Goal: Task Accomplishment & Management: Complete application form

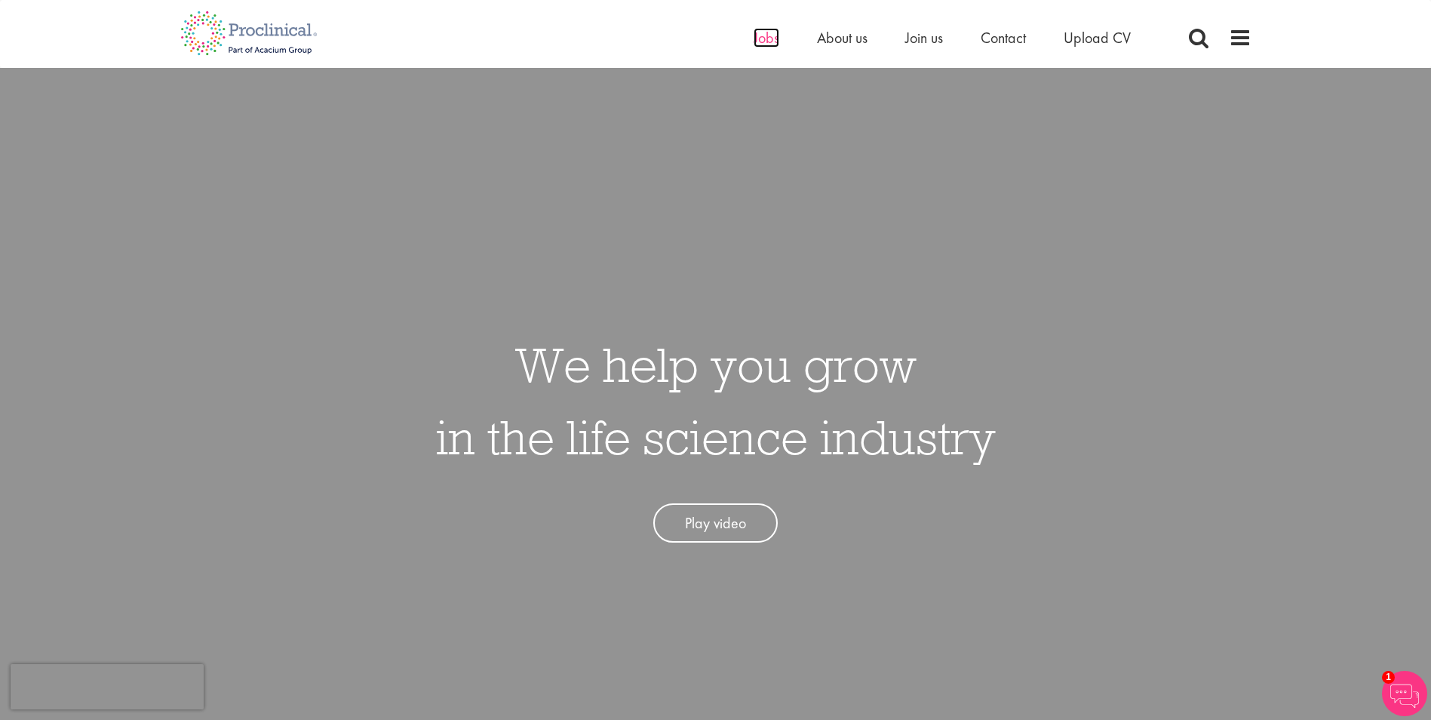
click at [766, 38] on span "Jobs" at bounding box center [767, 38] width 26 height 20
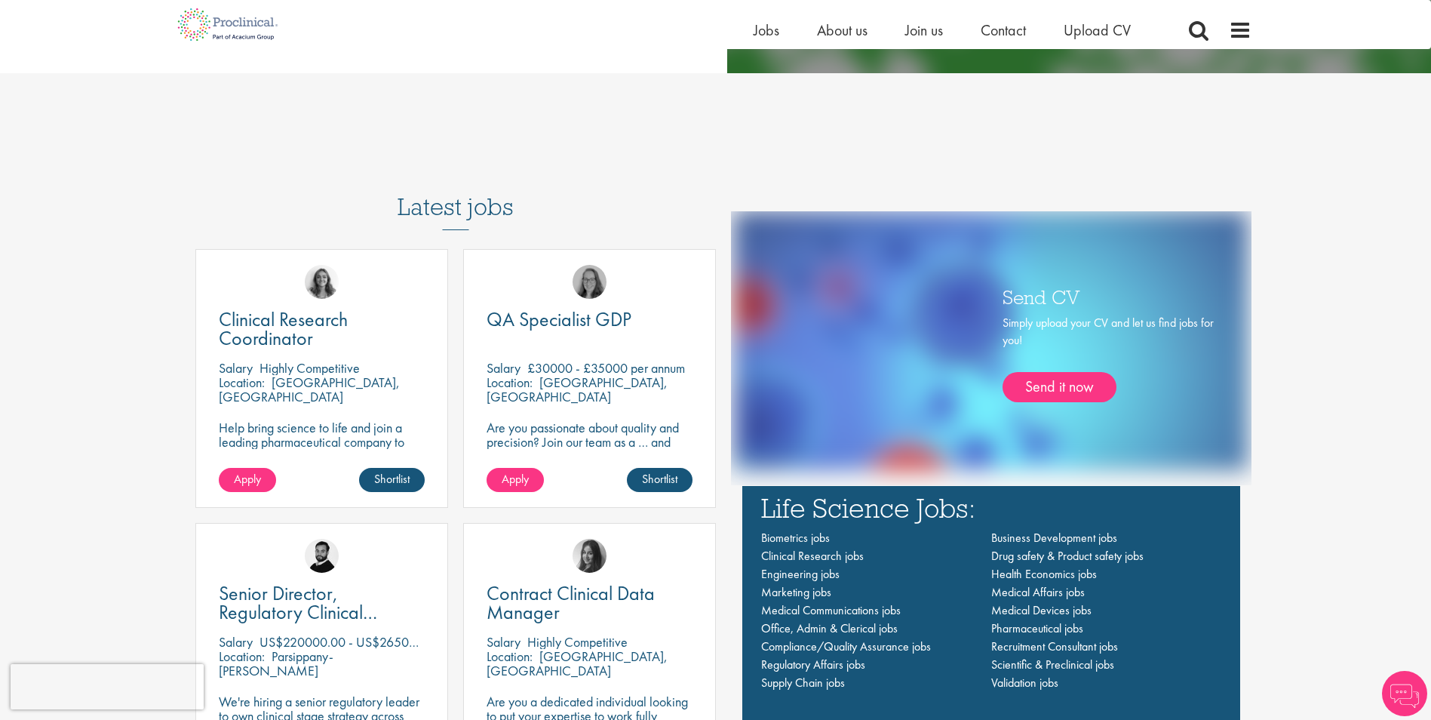
scroll to position [981, 0]
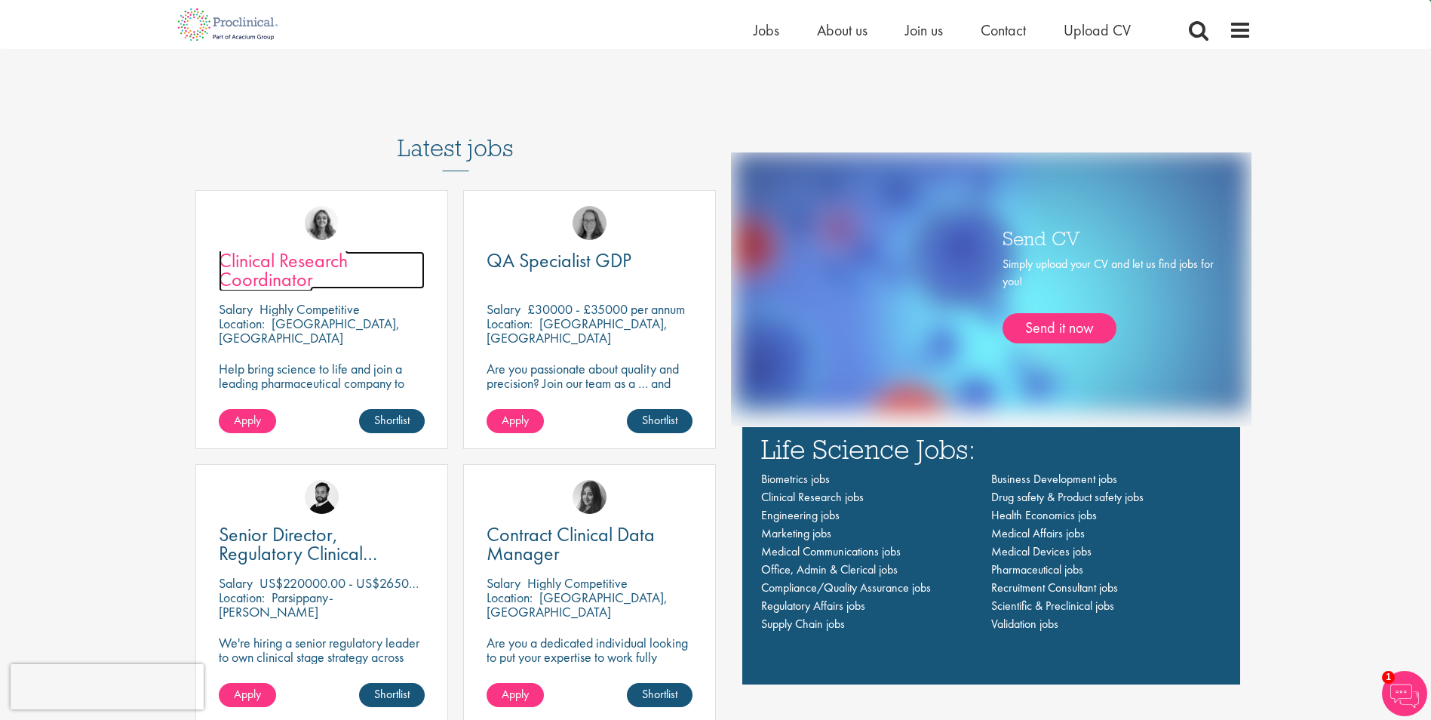
click at [290, 266] on span "Clinical Research Coordinator" at bounding box center [283, 269] width 129 height 45
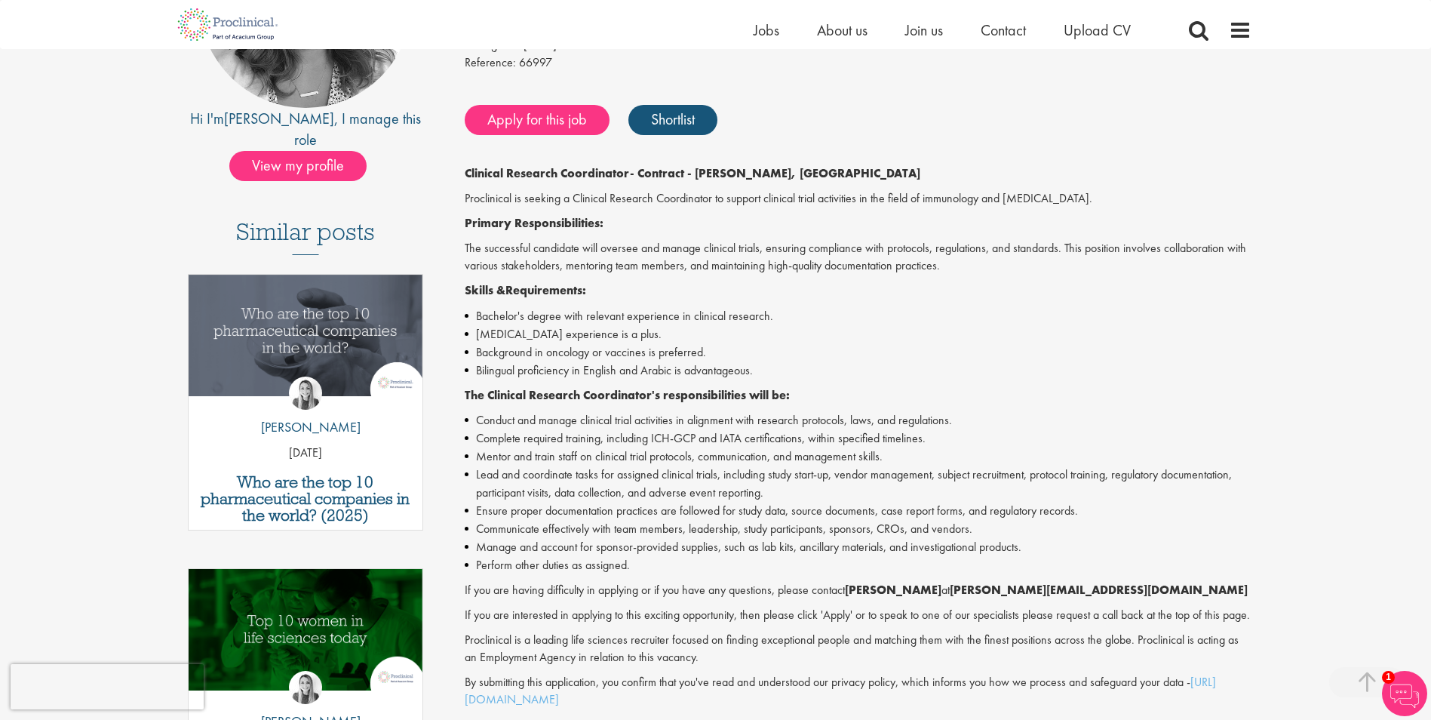
scroll to position [75, 0]
